Goal: Task Accomplishment & Management: Use online tool/utility

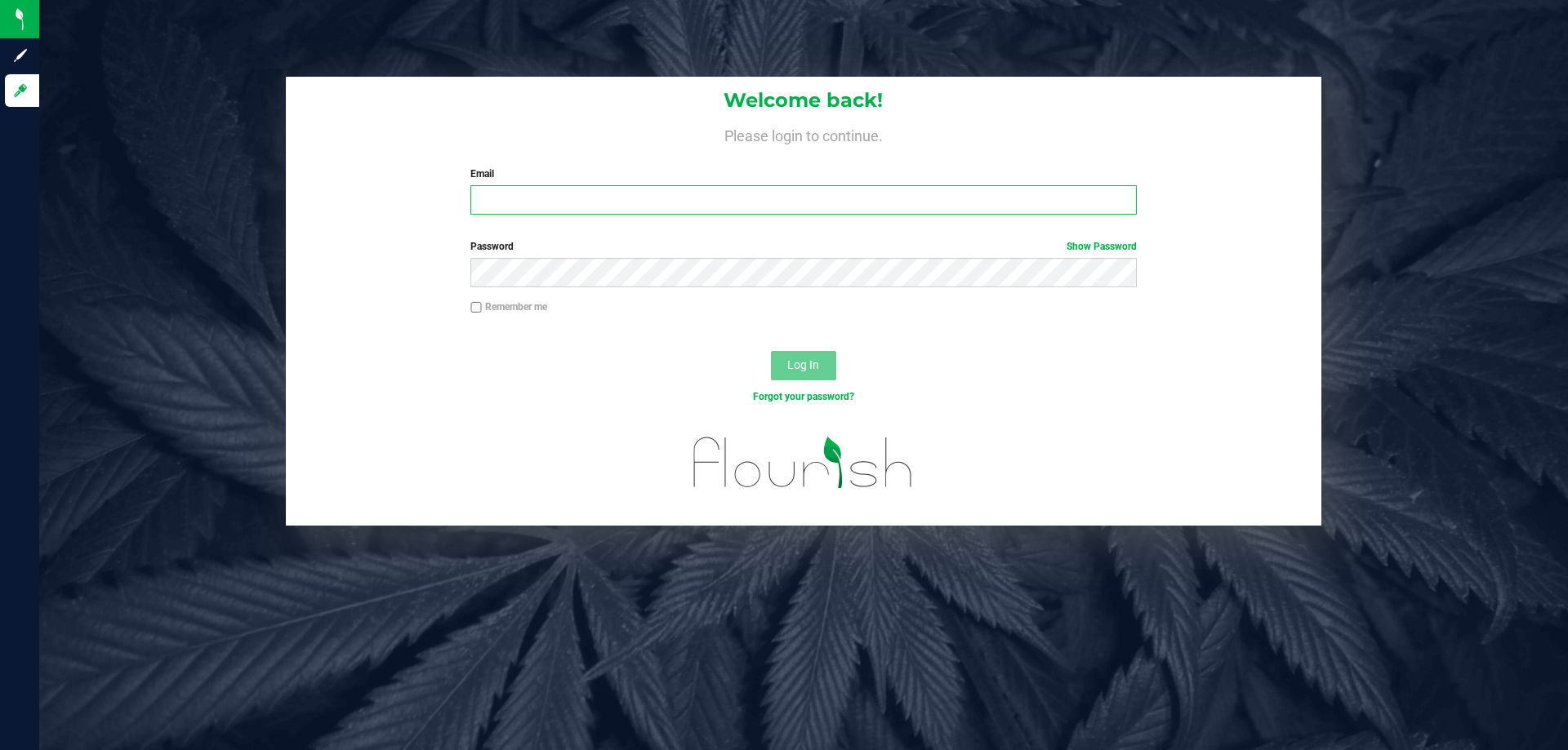
click at [760, 205] on input "Email" at bounding box center [803, 199] width 666 height 29
type input "[EMAIL_ADDRESS][DOMAIN_NAME]"
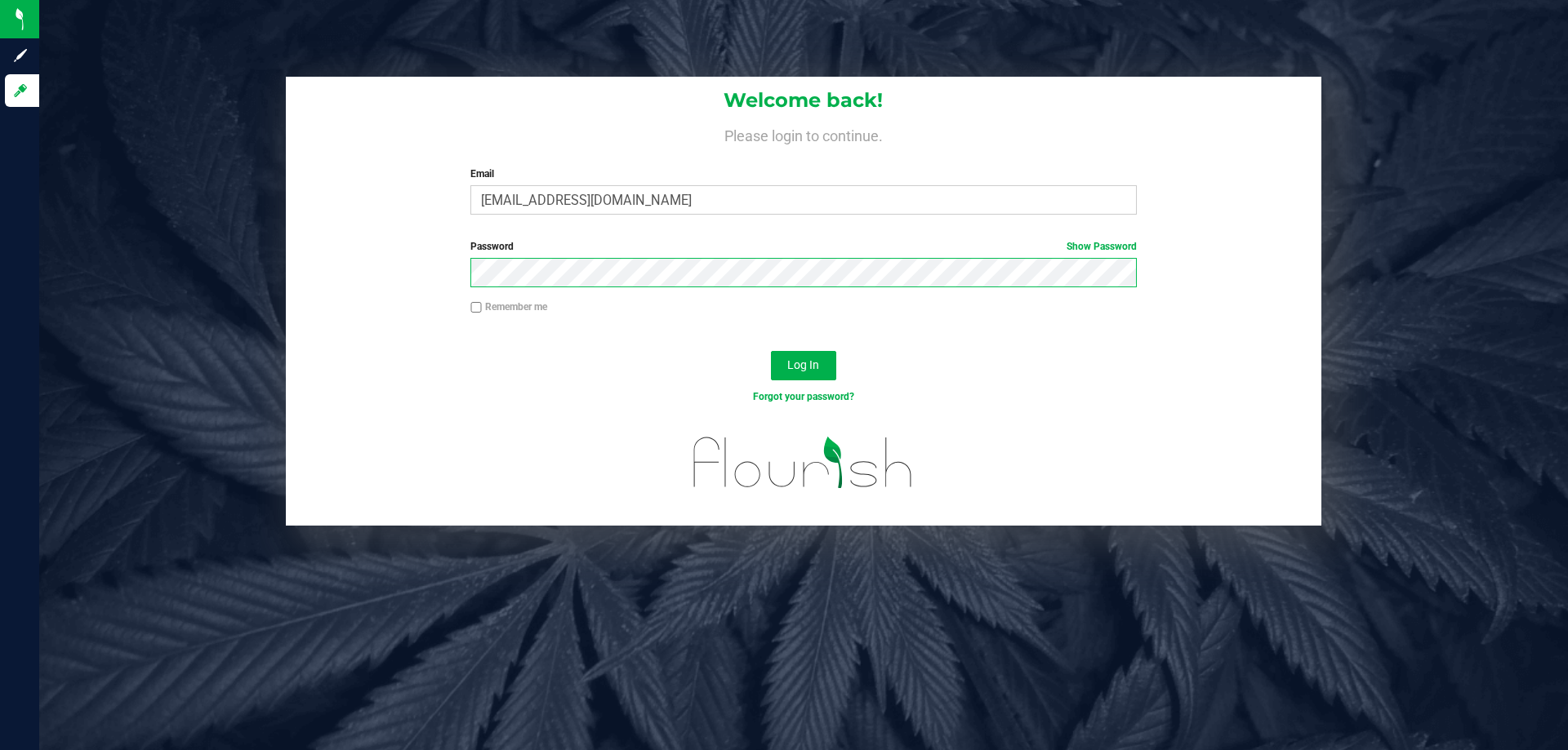
click at [771, 351] on button "Log In" at bounding box center [804, 365] width 66 height 29
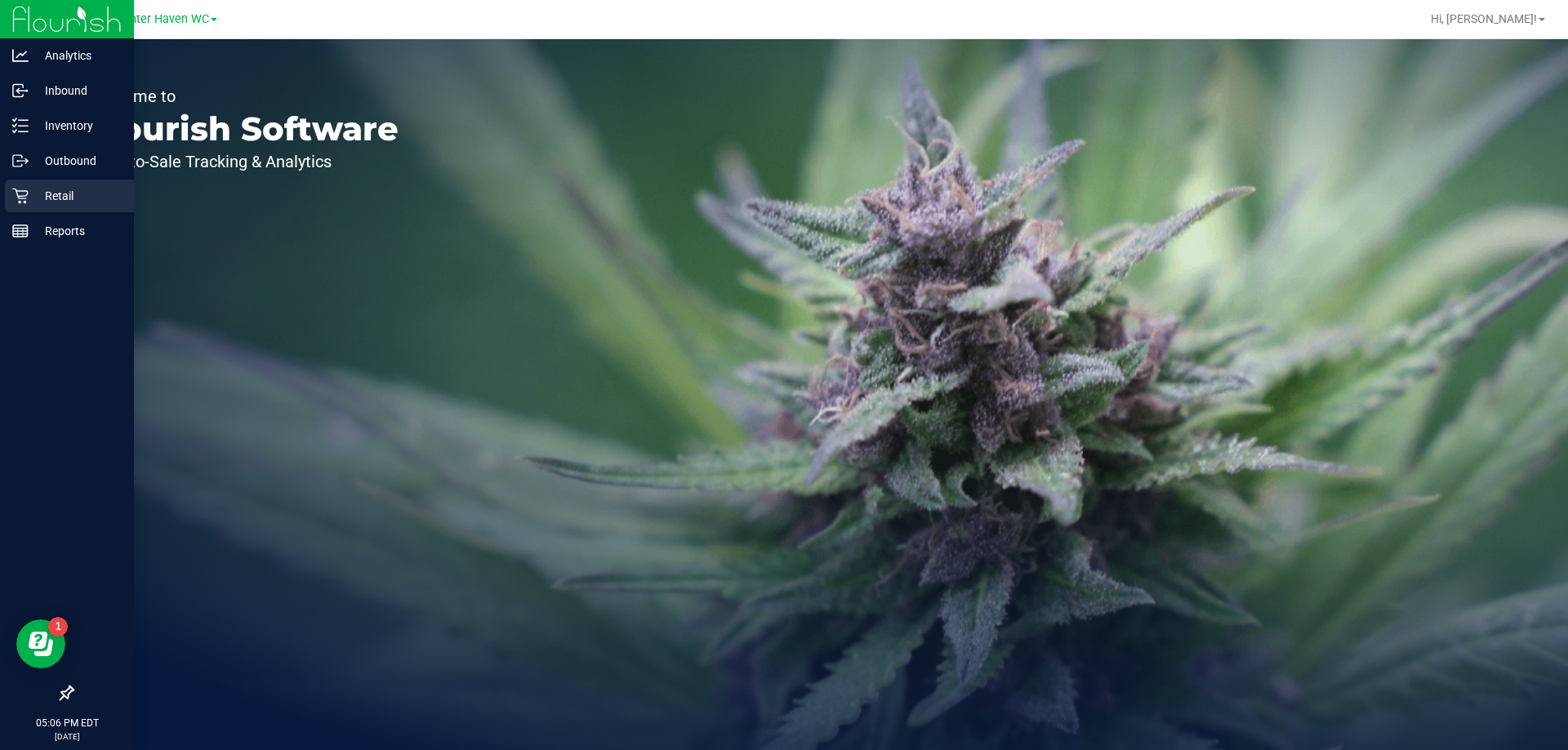
click at [77, 205] on p "Retail" at bounding box center [77, 195] width 98 height 19
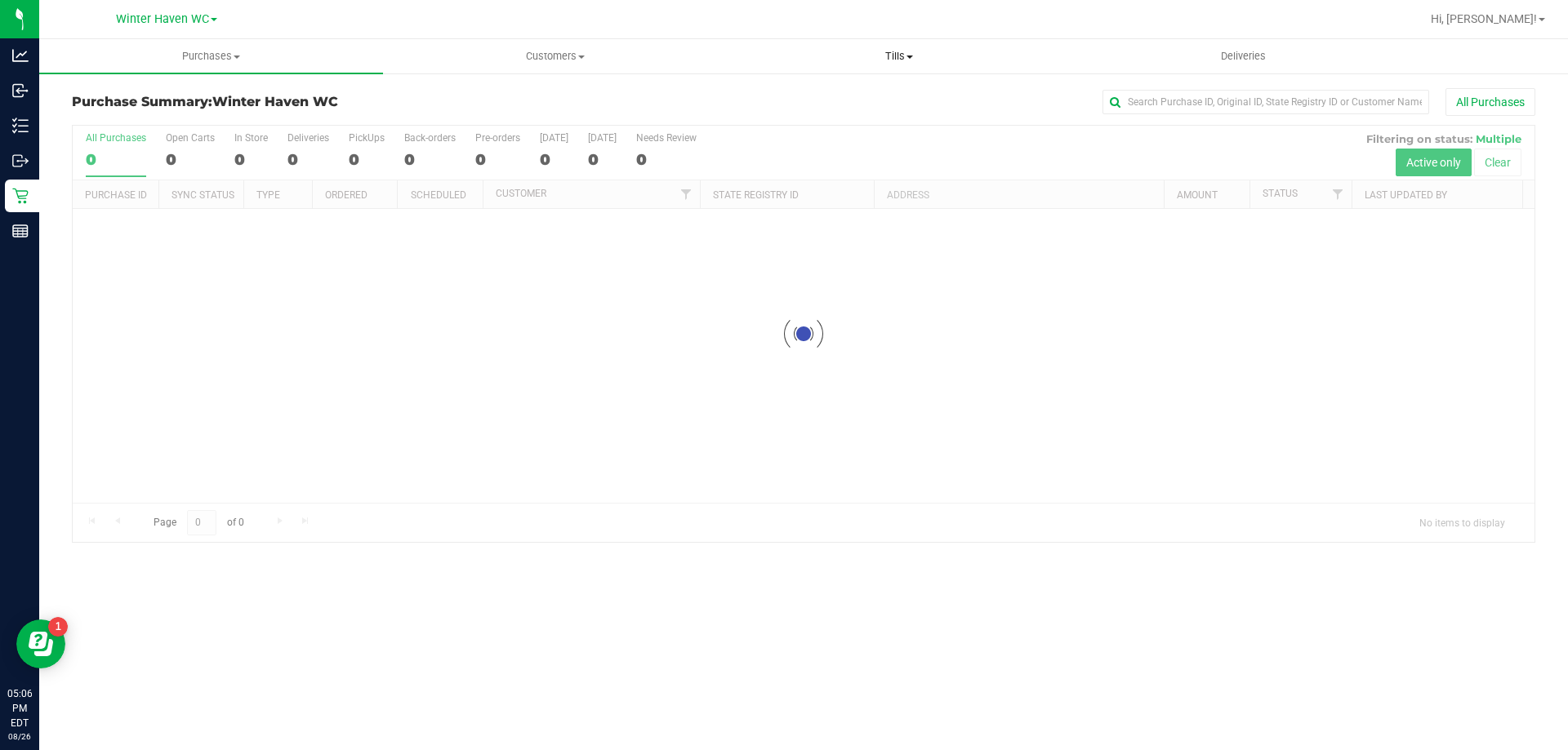
click at [916, 55] on span "Tills" at bounding box center [898, 56] width 342 height 14
click at [832, 90] on li "Manage tills" at bounding box center [898, 98] width 343 height 19
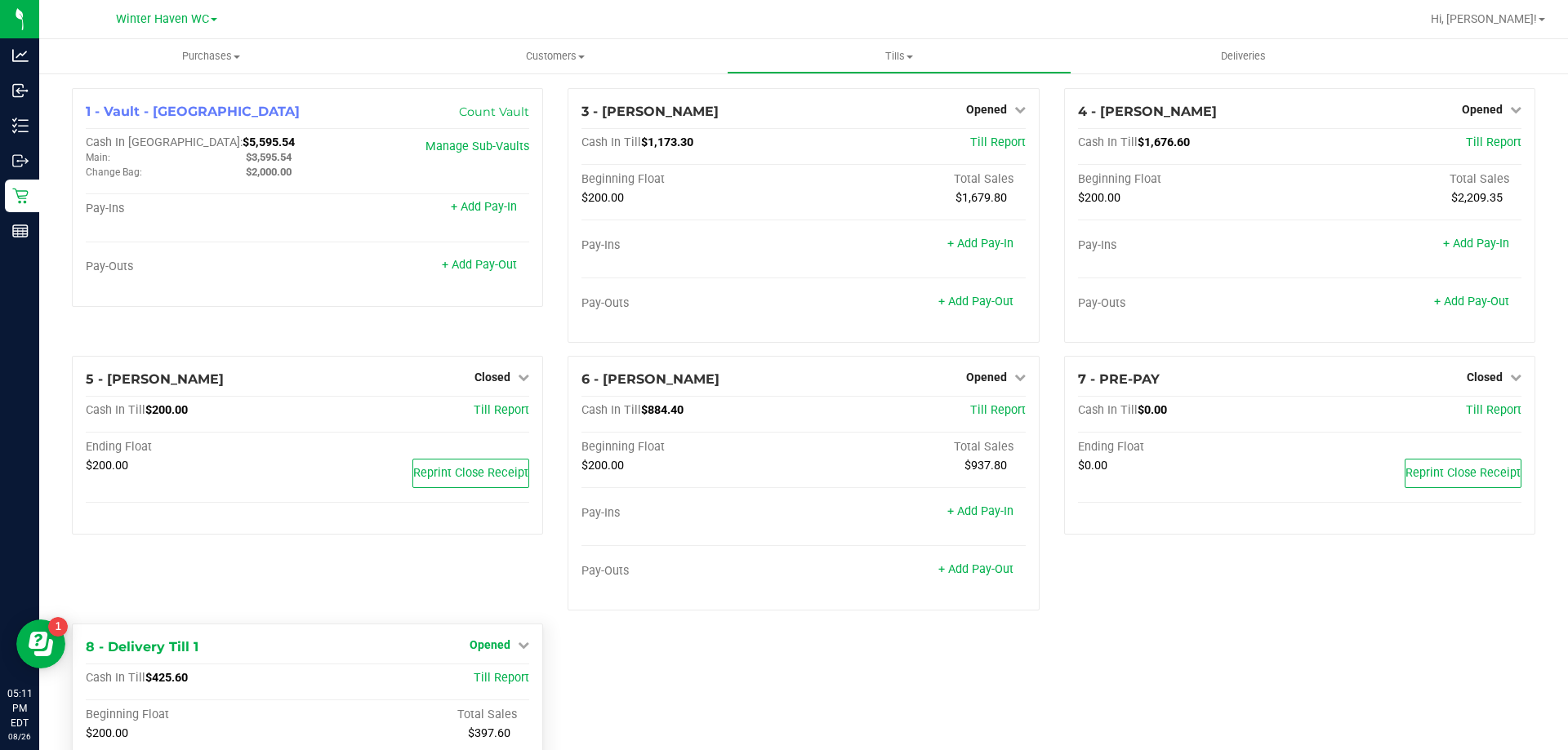
click at [518, 640] on icon at bounding box center [524, 646] width 12 height 12
click at [503, 673] on link "Close Till" at bounding box center [492, 679] width 44 height 13
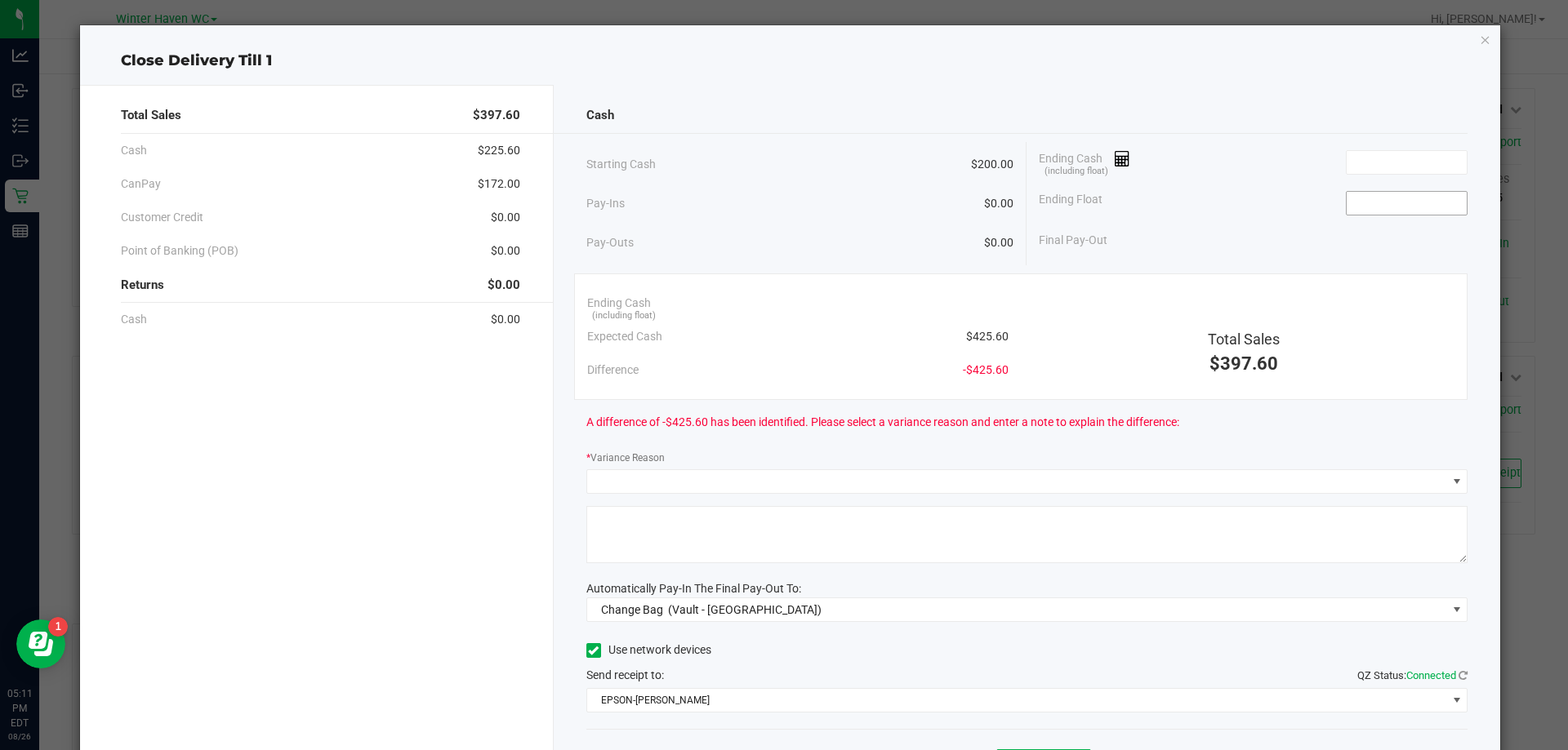
click at [1393, 210] on input at bounding box center [1406, 203] width 120 height 23
type input "$200.00"
click at [1385, 163] on input at bounding box center [1406, 162] width 120 height 23
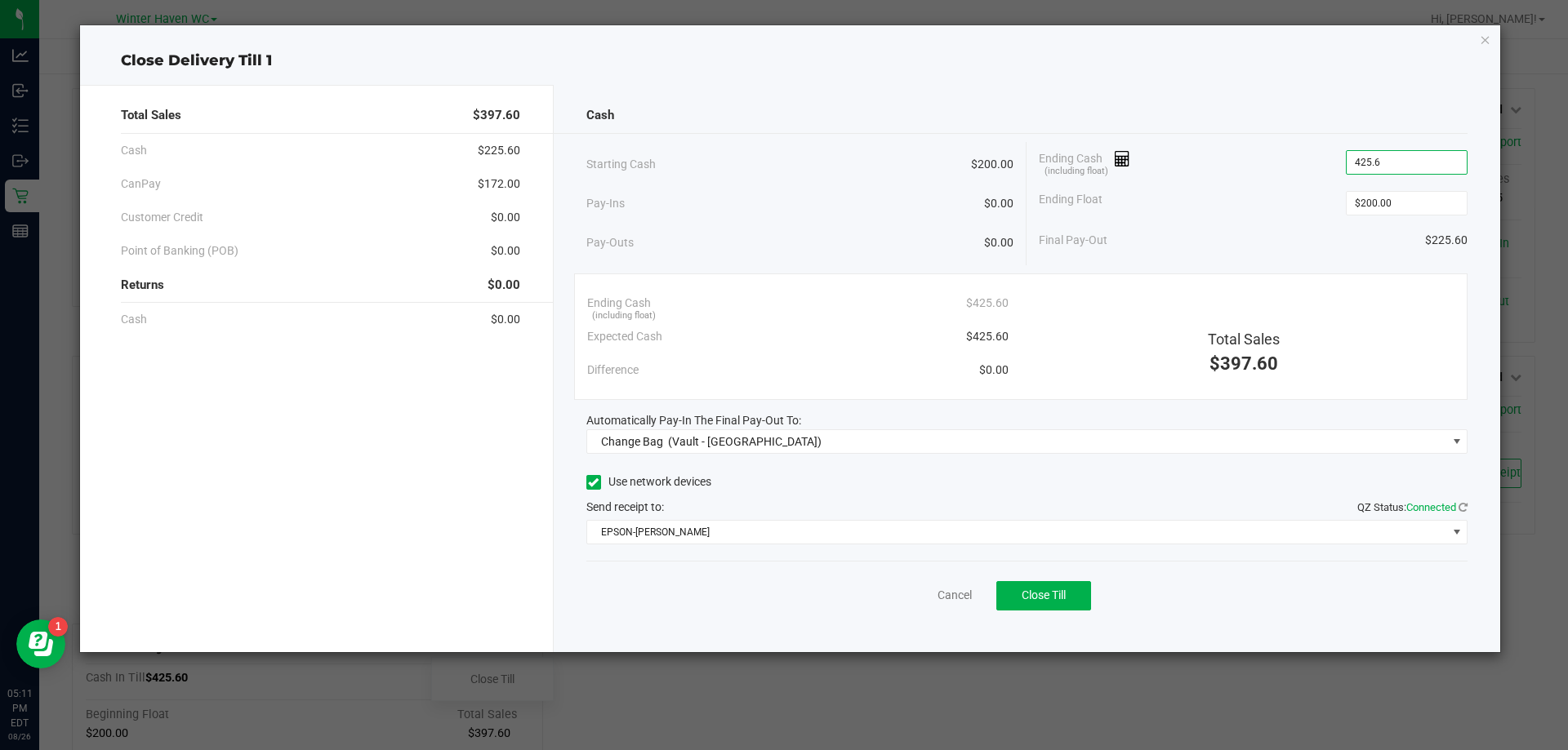
type input "$425.60"
click at [1215, 229] on div "Final Pay-Out $225.60" at bounding box center [1252, 241] width 428 height 34
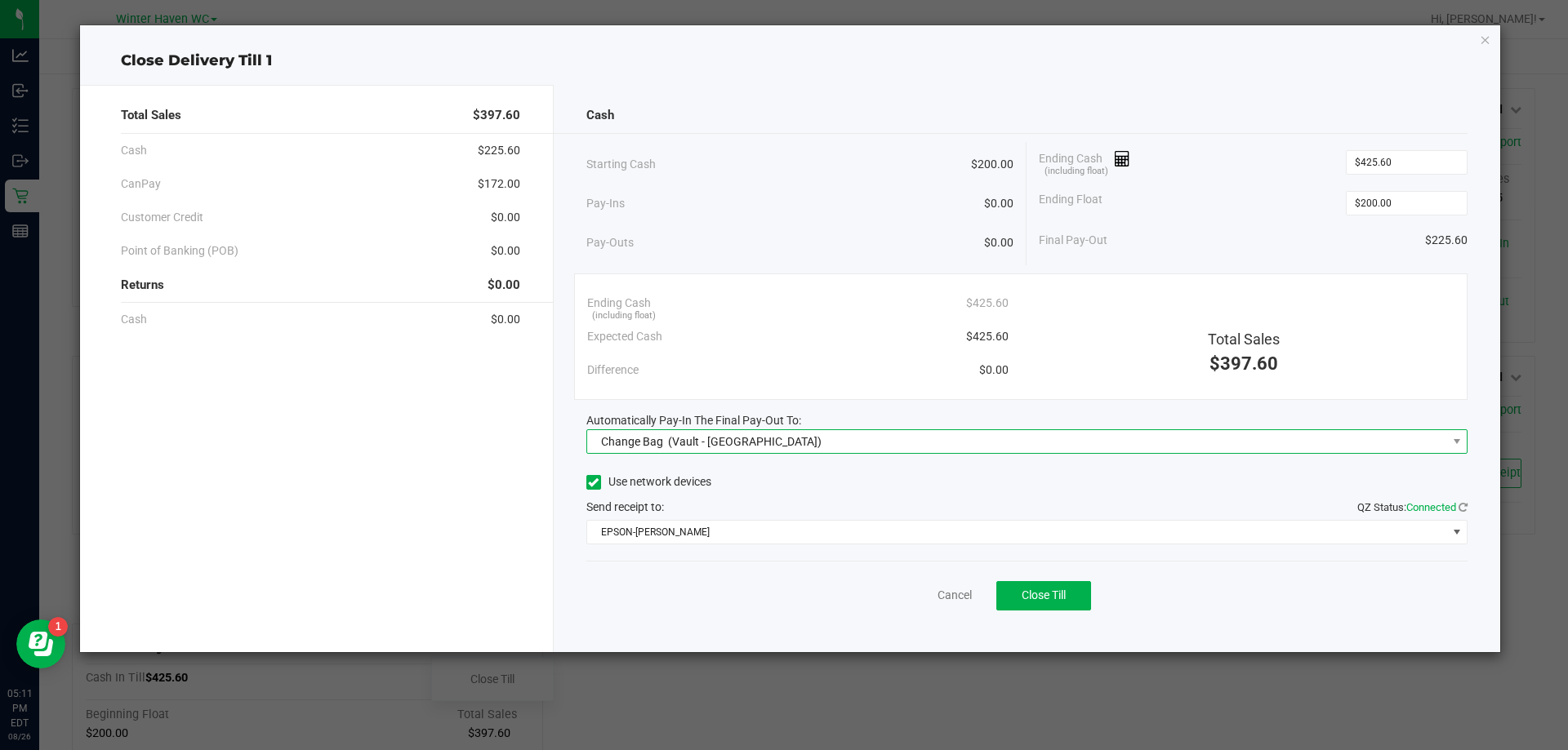
click at [821, 448] on span "Change Bag (Vault - [GEOGRAPHIC_DATA])" at bounding box center [1016, 441] width 859 height 23
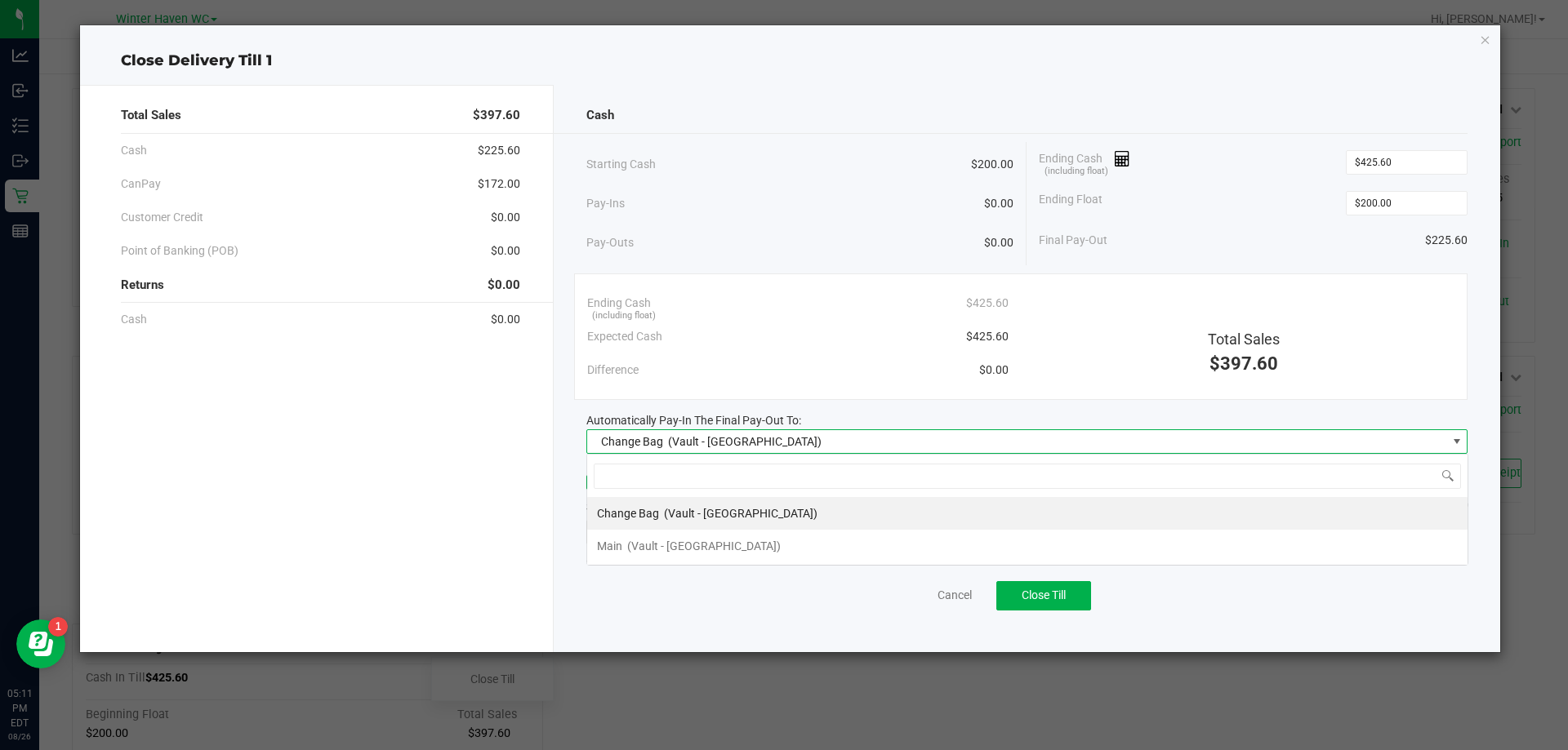
scroll to position [24, 881]
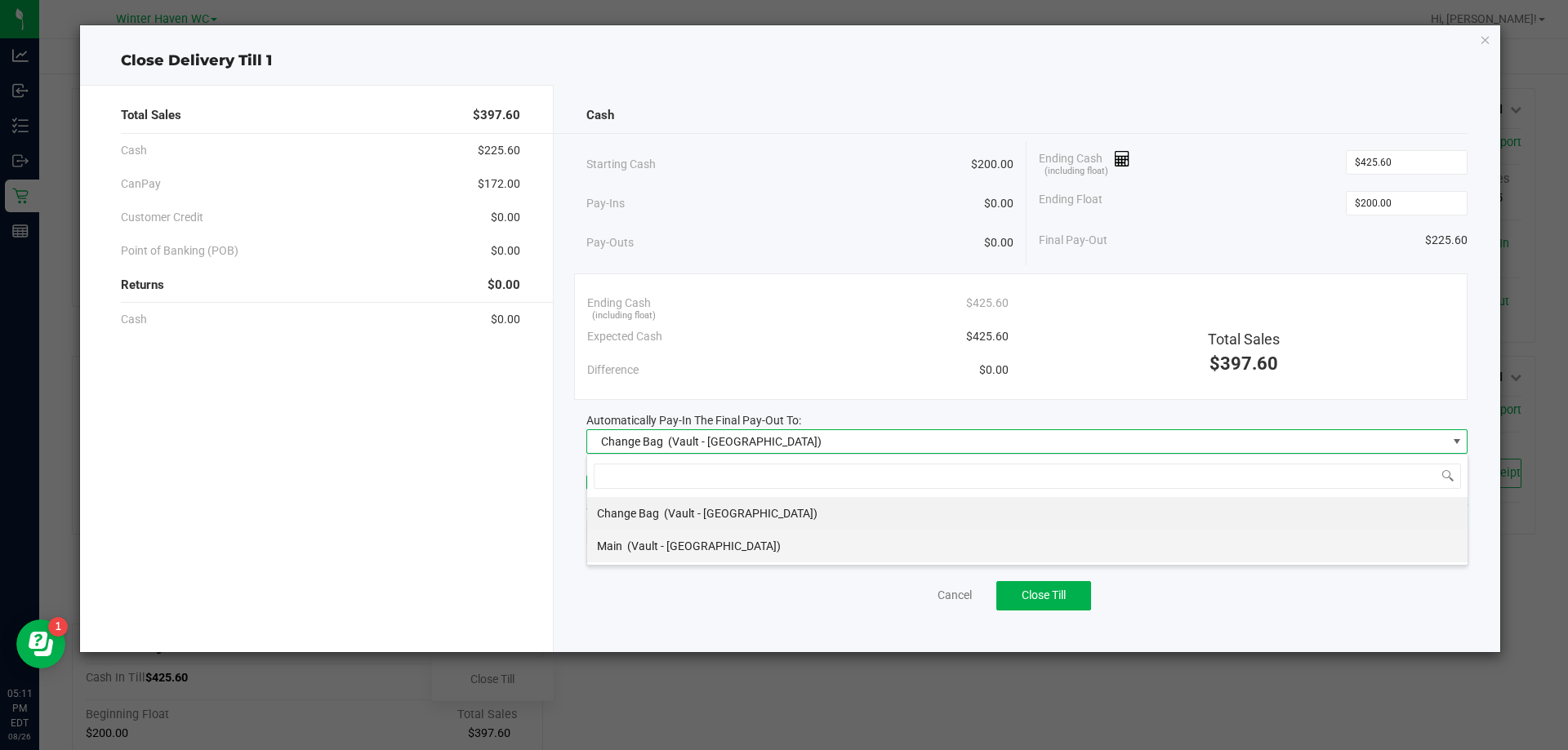
click at [719, 551] on span "(Vault - [GEOGRAPHIC_DATA])" at bounding box center [704, 546] width 153 height 13
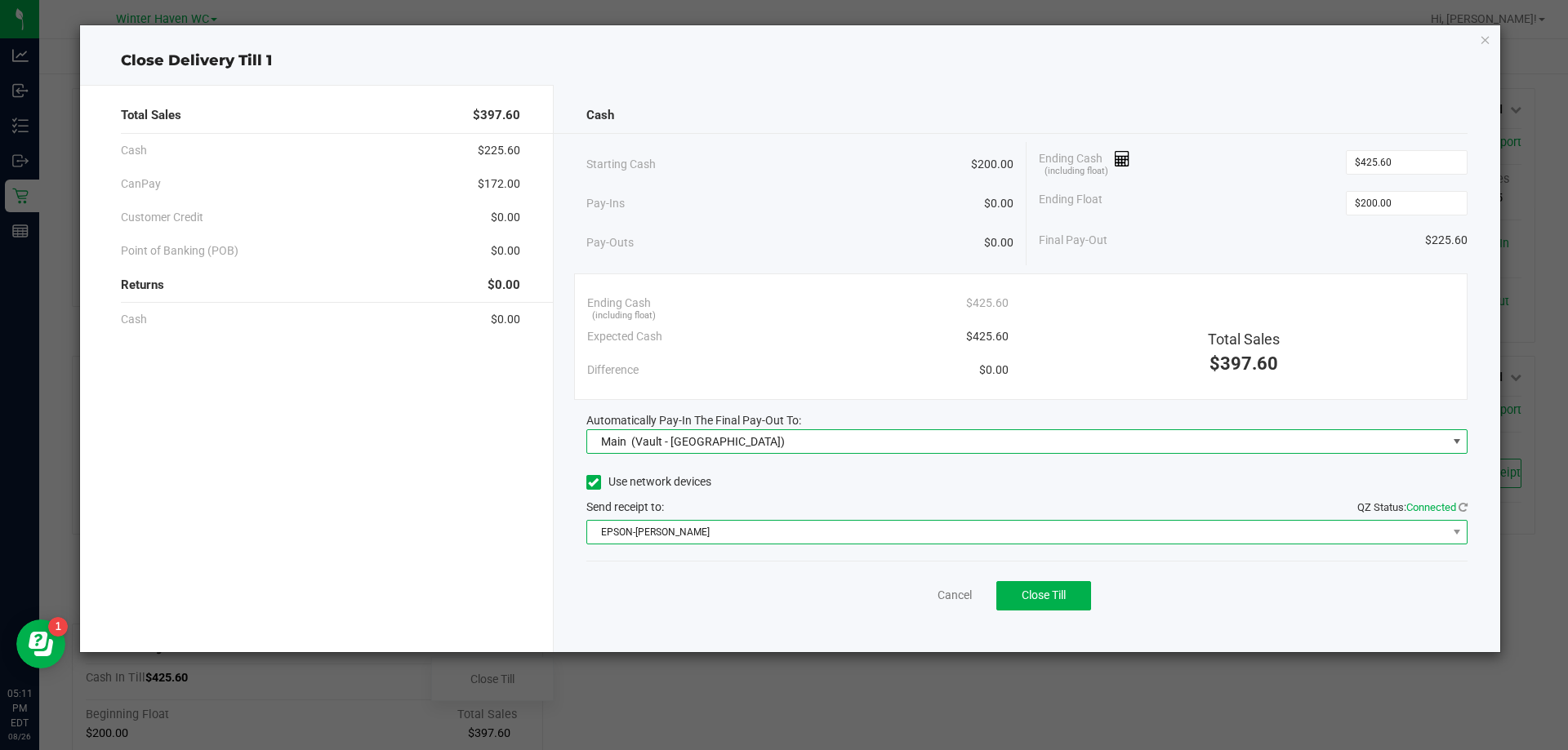
click at [732, 525] on span "EPSON-[PERSON_NAME]" at bounding box center [1016, 532] width 859 height 23
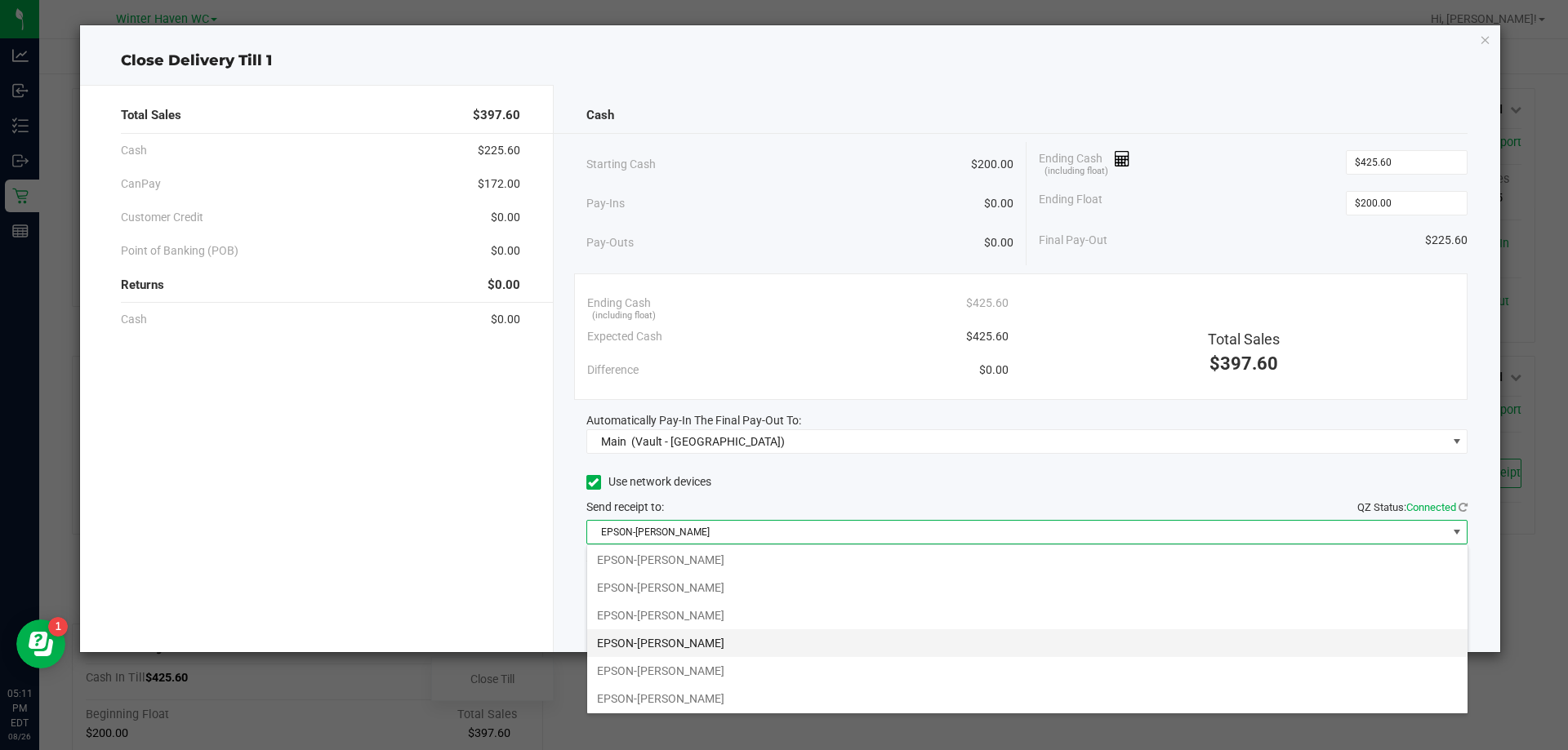
scroll to position [87, 0]
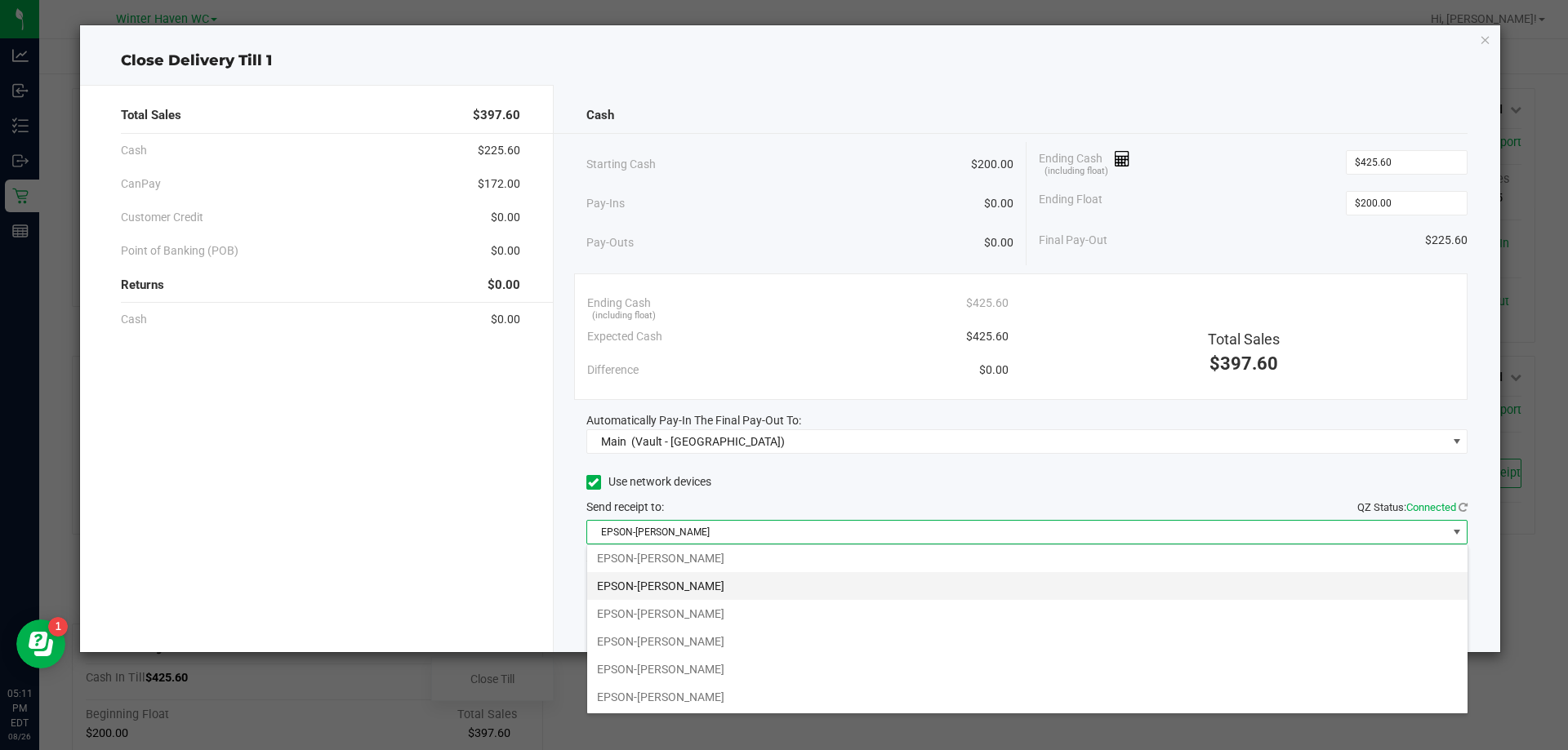
click at [762, 590] on li "EPSON-[PERSON_NAME]" at bounding box center [1027, 586] width 880 height 28
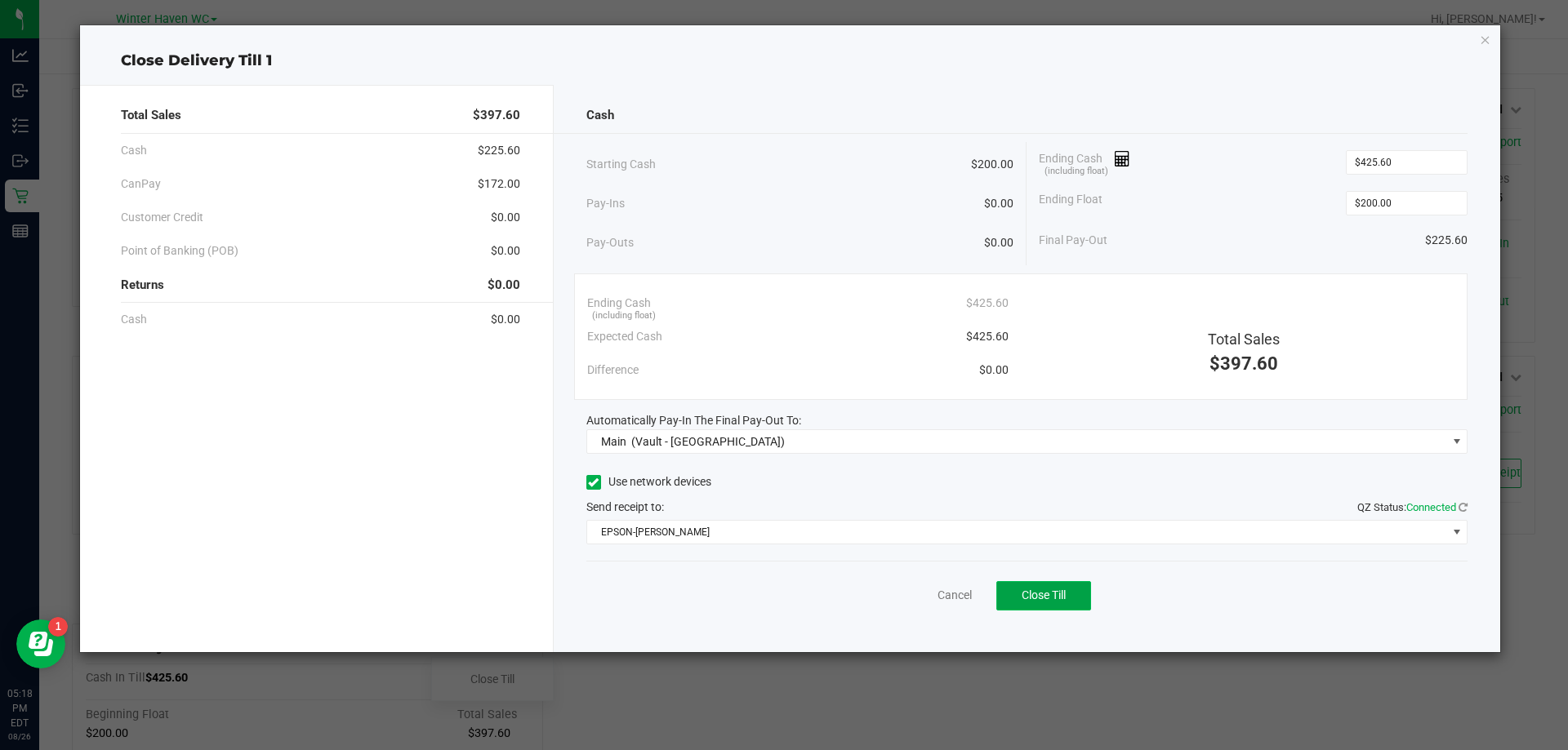
click at [1047, 582] on button "Close Till" at bounding box center [1043, 596] width 95 height 29
click at [917, 598] on link "Dismiss" at bounding box center [918, 595] width 40 height 17
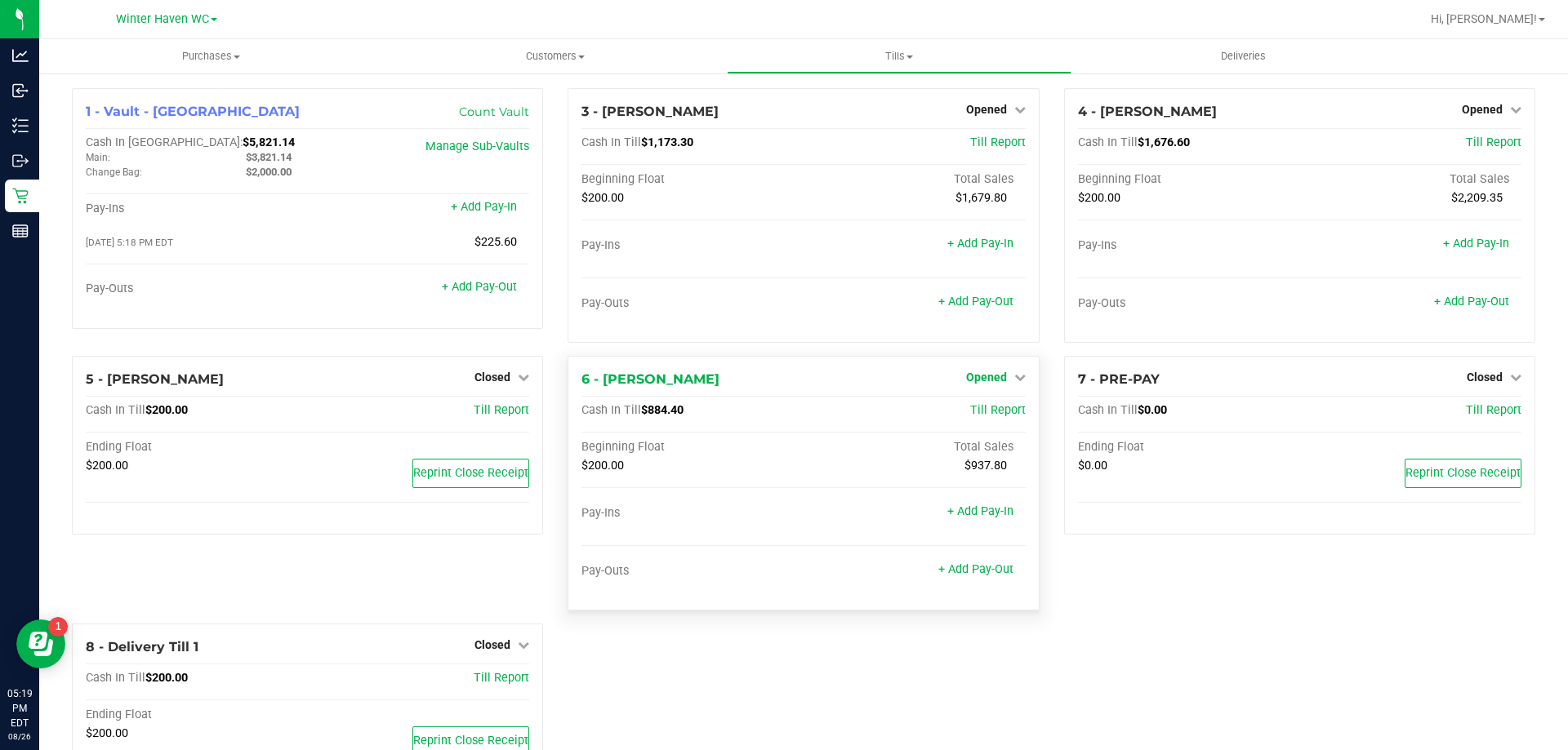
click at [967, 379] on span "Opened" at bounding box center [986, 377] width 41 height 13
click at [966, 407] on link "Close Till" at bounding box center [988, 412] width 44 height 13
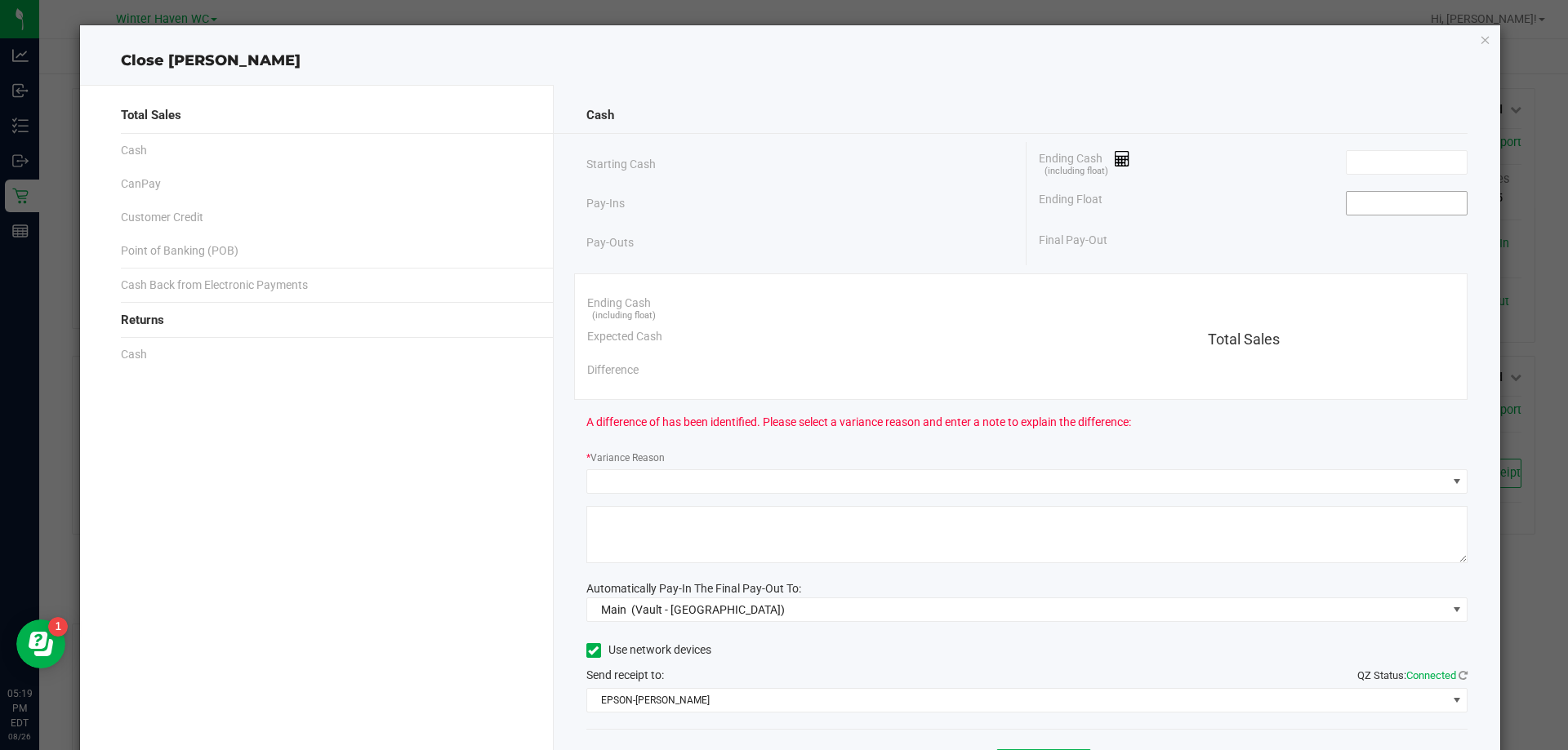
click at [1352, 205] on input at bounding box center [1406, 203] width 120 height 23
type input "$200.00"
click at [1362, 167] on input at bounding box center [1406, 162] width 120 height 23
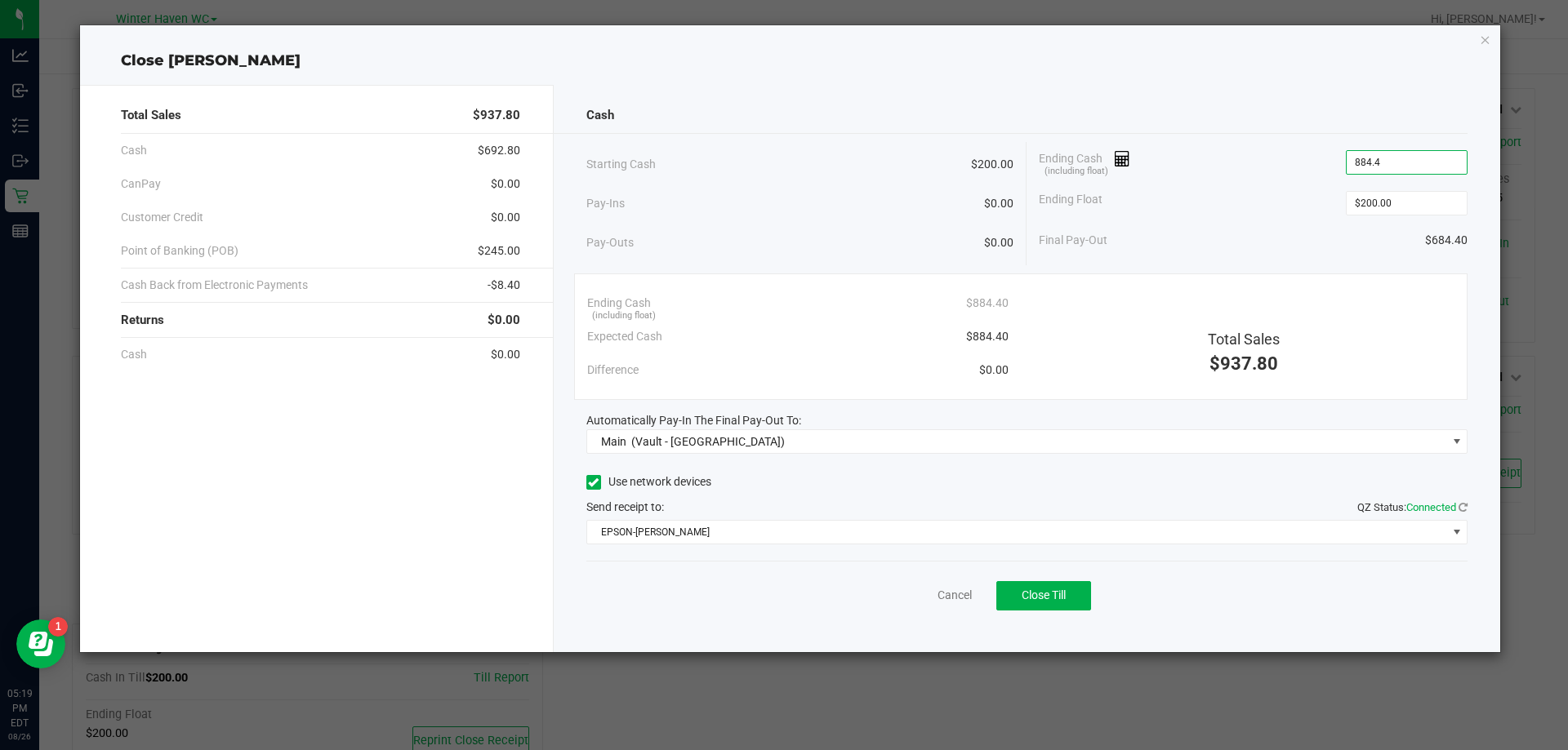
type input "$884.40"
click at [964, 497] on div "Use network devices Send receipt to: QZ Status: Connected EPSON-[PERSON_NAME]" at bounding box center [1028, 508] width 882 height 74
click at [1033, 597] on span "Close Till" at bounding box center [1044, 595] width 44 height 13
click at [921, 599] on link "Dismiss" at bounding box center [918, 595] width 40 height 17
